Goal: Check status: Check status

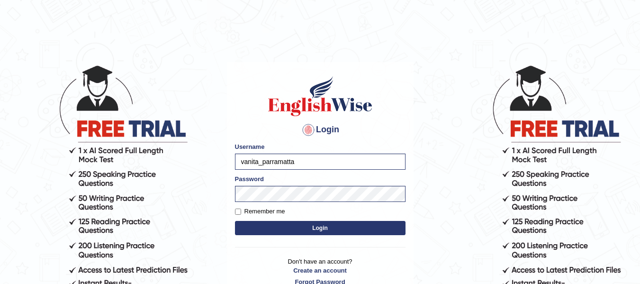
click at [299, 159] on input "vanita_parramatta" at bounding box center [320, 162] width 171 height 16
type input "v"
type input "drashti_parramatta"
click at [232, 199] on div "Login Please fix the following errors: Username drashti_parramatta Password Rem…" at bounding box center [320, 180] width 187 height 237
click at [235, 221] on button "Login" at bounding box center [320, 228] width 171 height 14
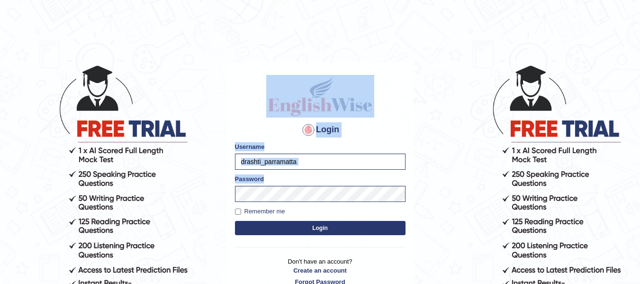
drag, startPoint x: 232, startPoint y: 199, endPoint x: 219, endPoint y: 115, distance: 84.8
click at [219, 115] on body "Login Please fix the following errors: Username drashti_parramatta Password Rem…" at bounding box center [320, 174] width 640 height 284
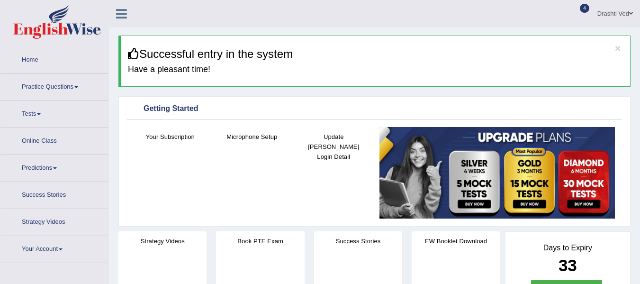
click at [25, 101] on link "Tests" at bounding box center [54, 113] width 108 height 24
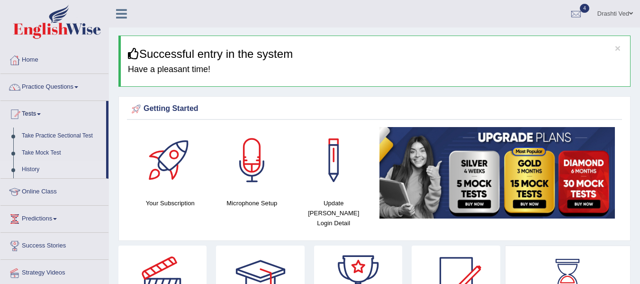
click at [35, 166] on link "History" at bounding box center [62, 169] width 89 height 17
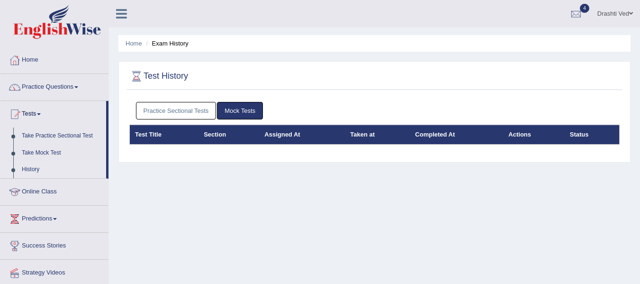
click at [173, 112] on link "Practice Sectional Tests" at bounding box center [176, 111] width 81 height 18
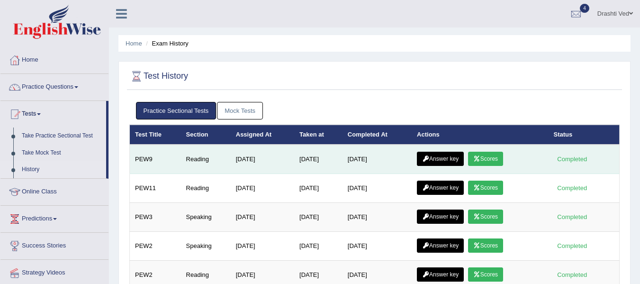
click at [443, 159] on link "Answer key" at bounding box center [440, 159] width 47 height 14
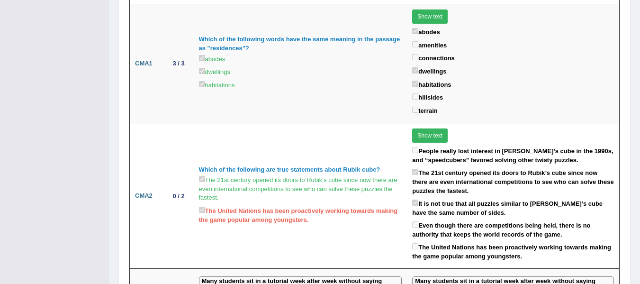
scroll to position [1412, 0]
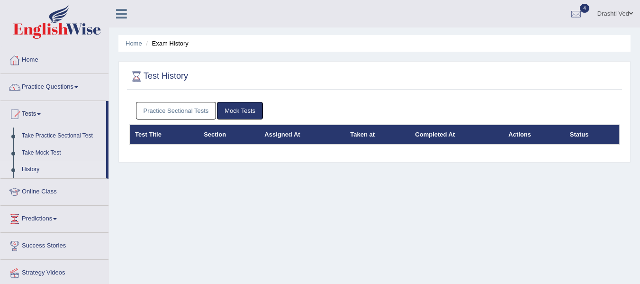
click at [211, 112] on link "Practice Sectional Tests" at bounding box center [176, 111] width 81 height 18
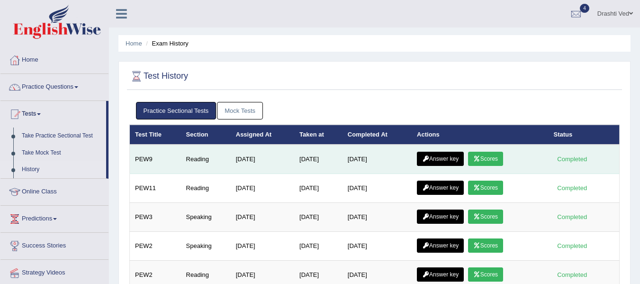
click at [498, 161] on link "Scores" at bounding box center [485, 159] width 35 height 14
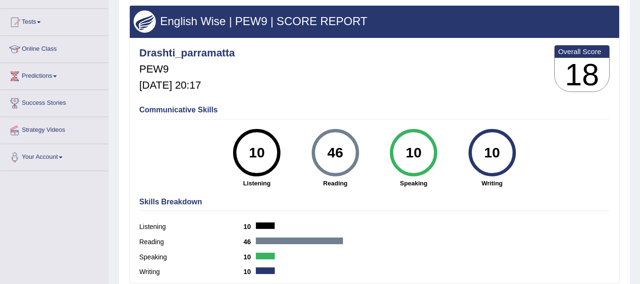
scroll to position [13, 0]
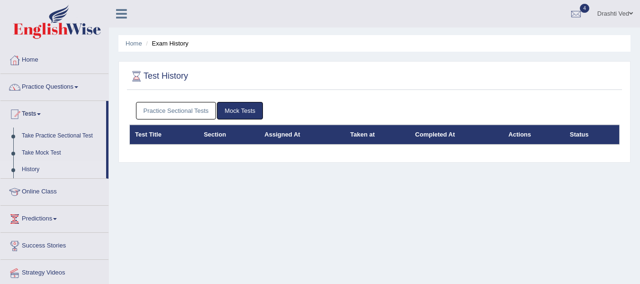
click at [190, 108] on link "Practice Sectional Tests" at bounding box center [176, 111] width 81 height 18
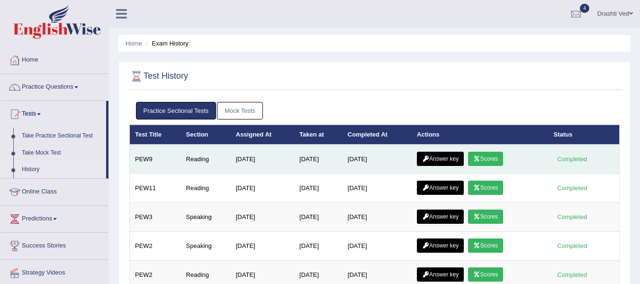
click at [443, 163] on link "Answer key" at bounding box center [440, 159] width 47 height 14
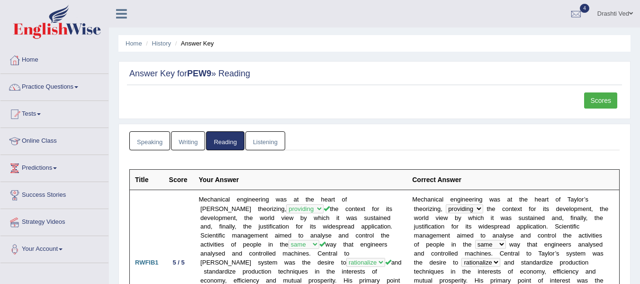
click at [624, 16] on link "Drashti Ved" at bounding box center [615, 12] width 50 height 25
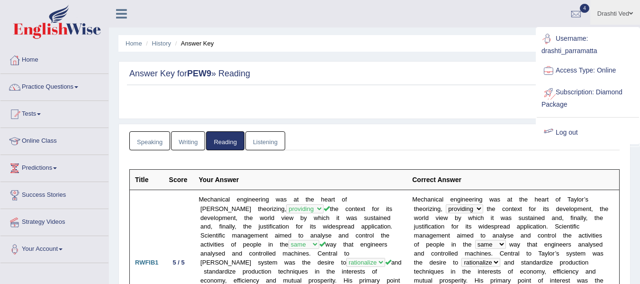
click at [574, 132] on link "Log out" at bounding box center [588, 133] width 102 height 22
